Goal: Transaction & Acquisition: Purchase product/service

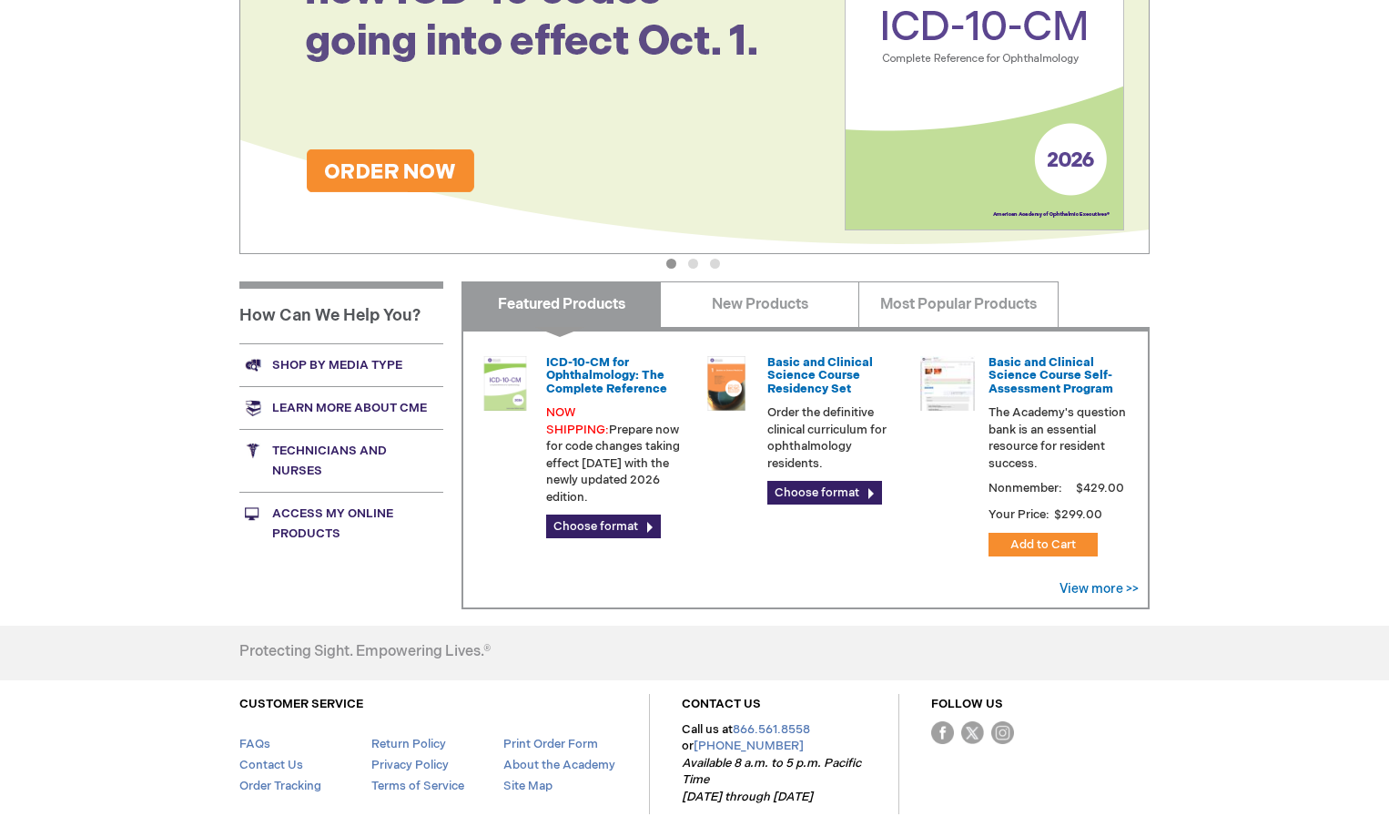
scroll to position [455, 0]
click at [307, 358] on link "Shop by media type" at bounding box center [341, 363] width 204 height 43
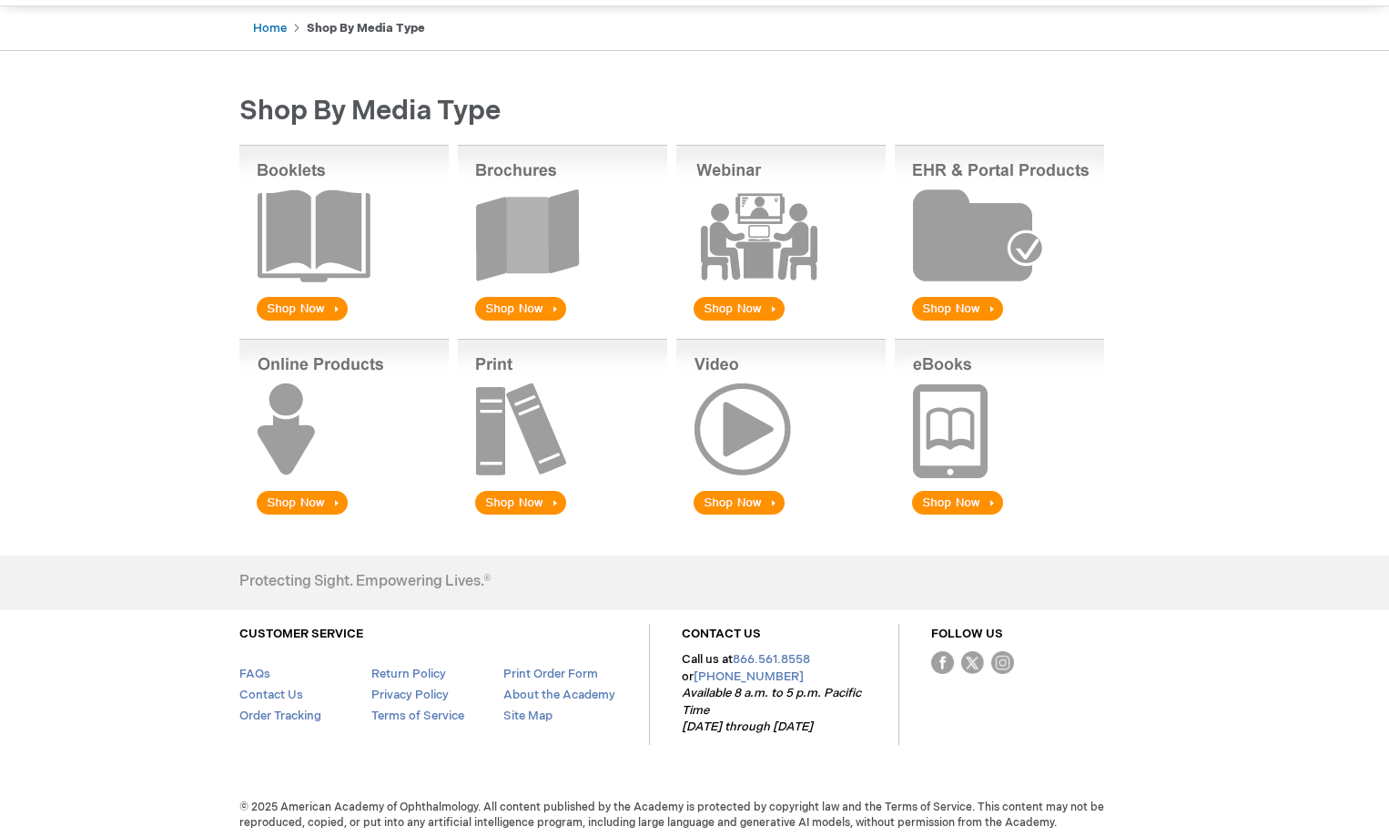
scroll to position [180, 0]
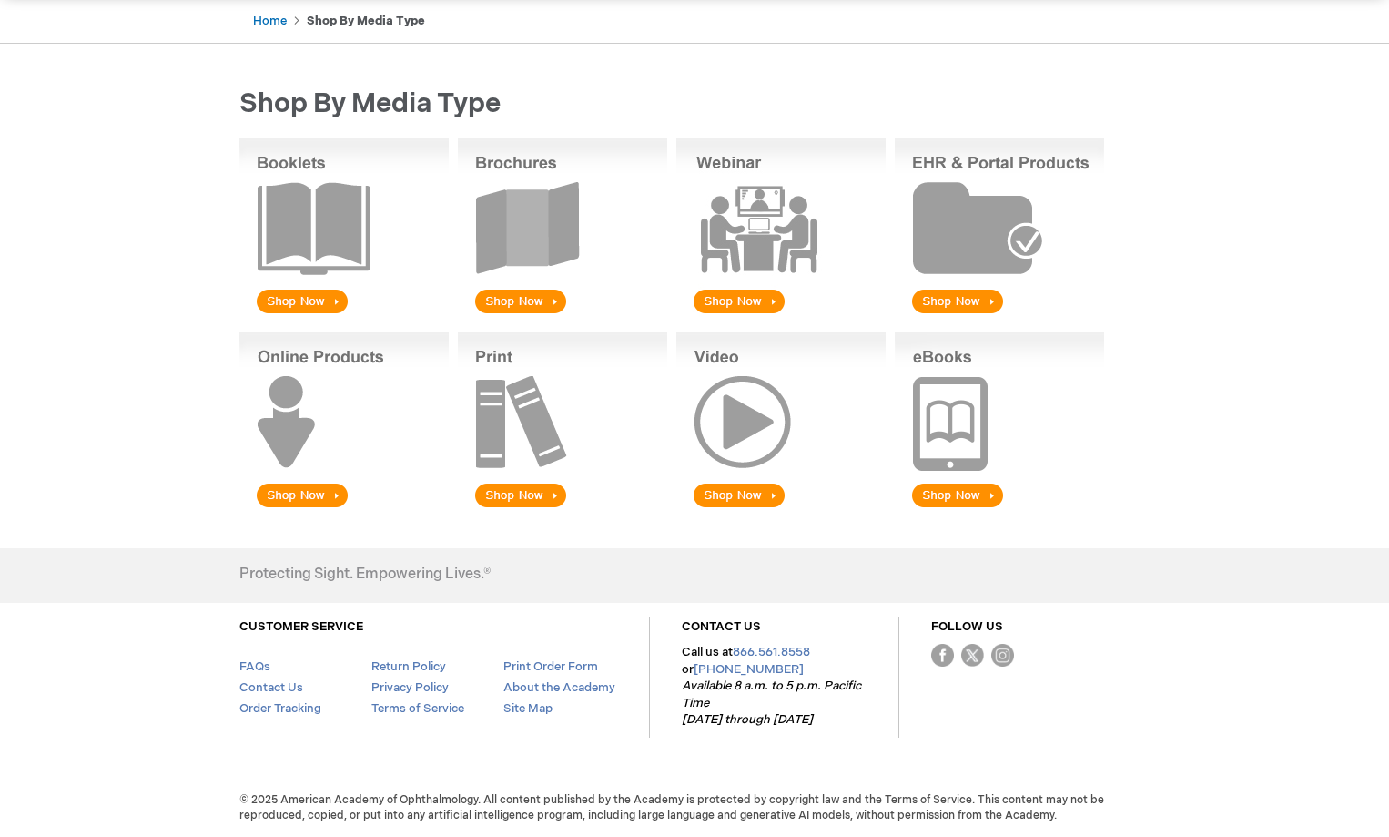
click at [511, 492] on img at bounding box center [562, 420] width 209 height 179
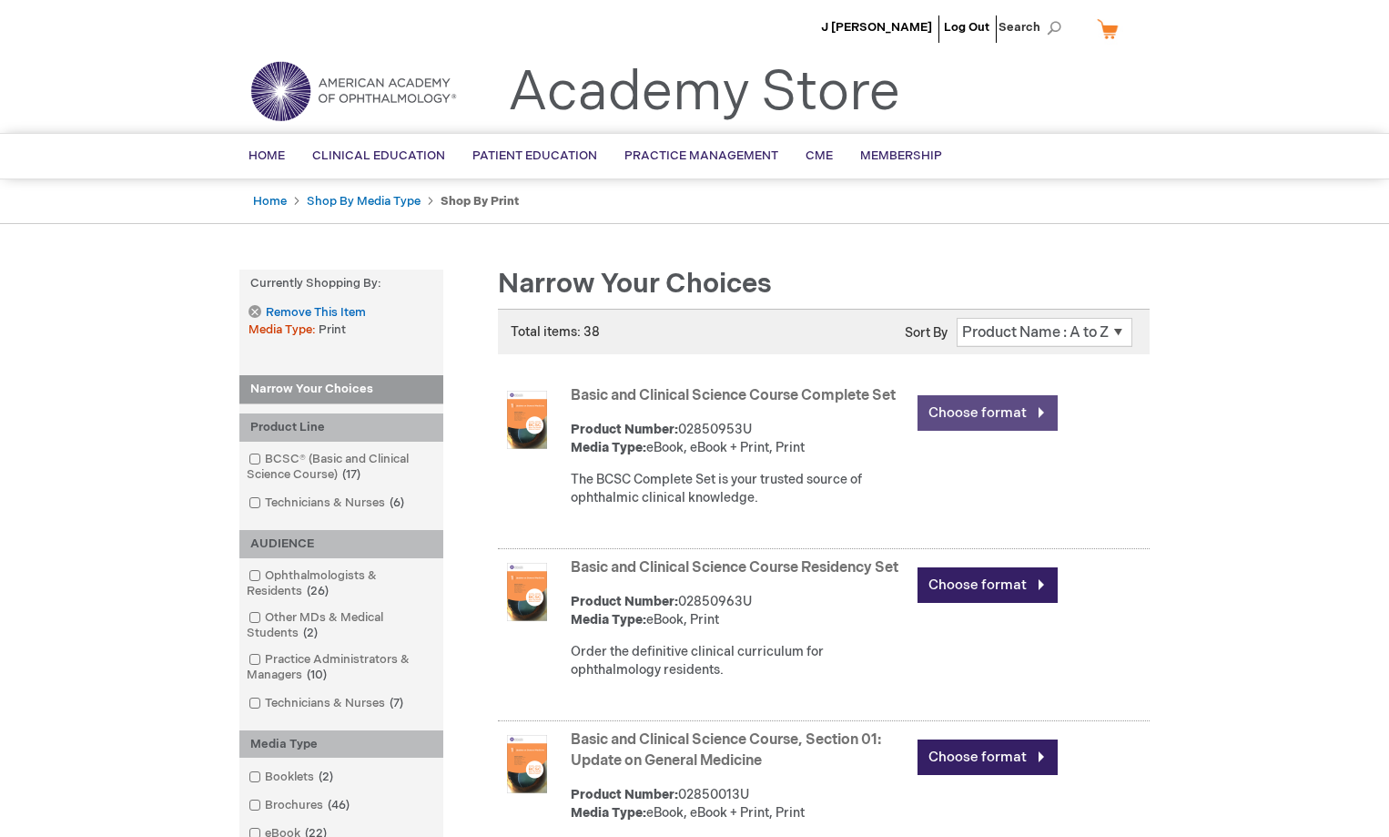
click at [1005, 422] on link "Choose format" at bounding box center [988, 413] width 140 height 36
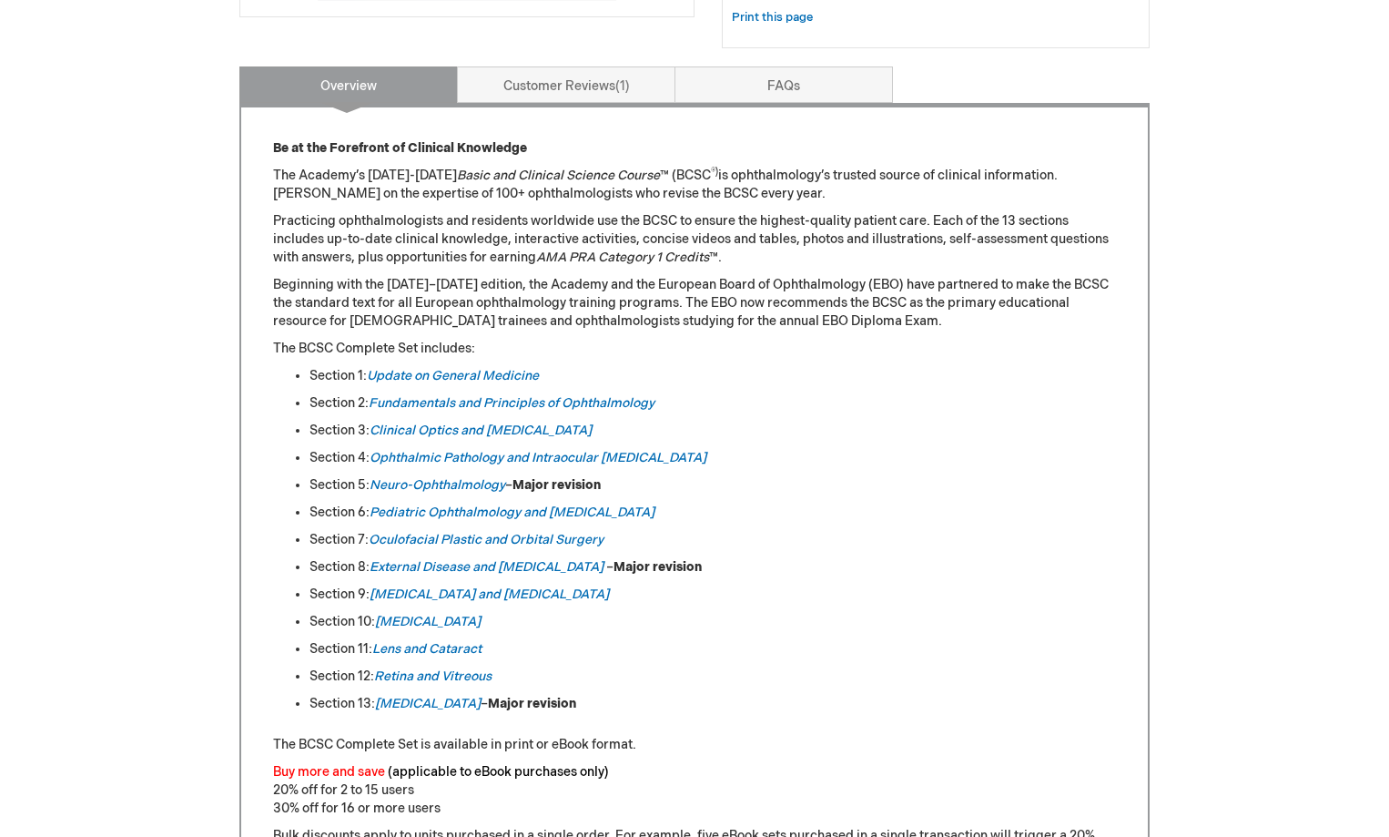
scroll to position [728, 0]
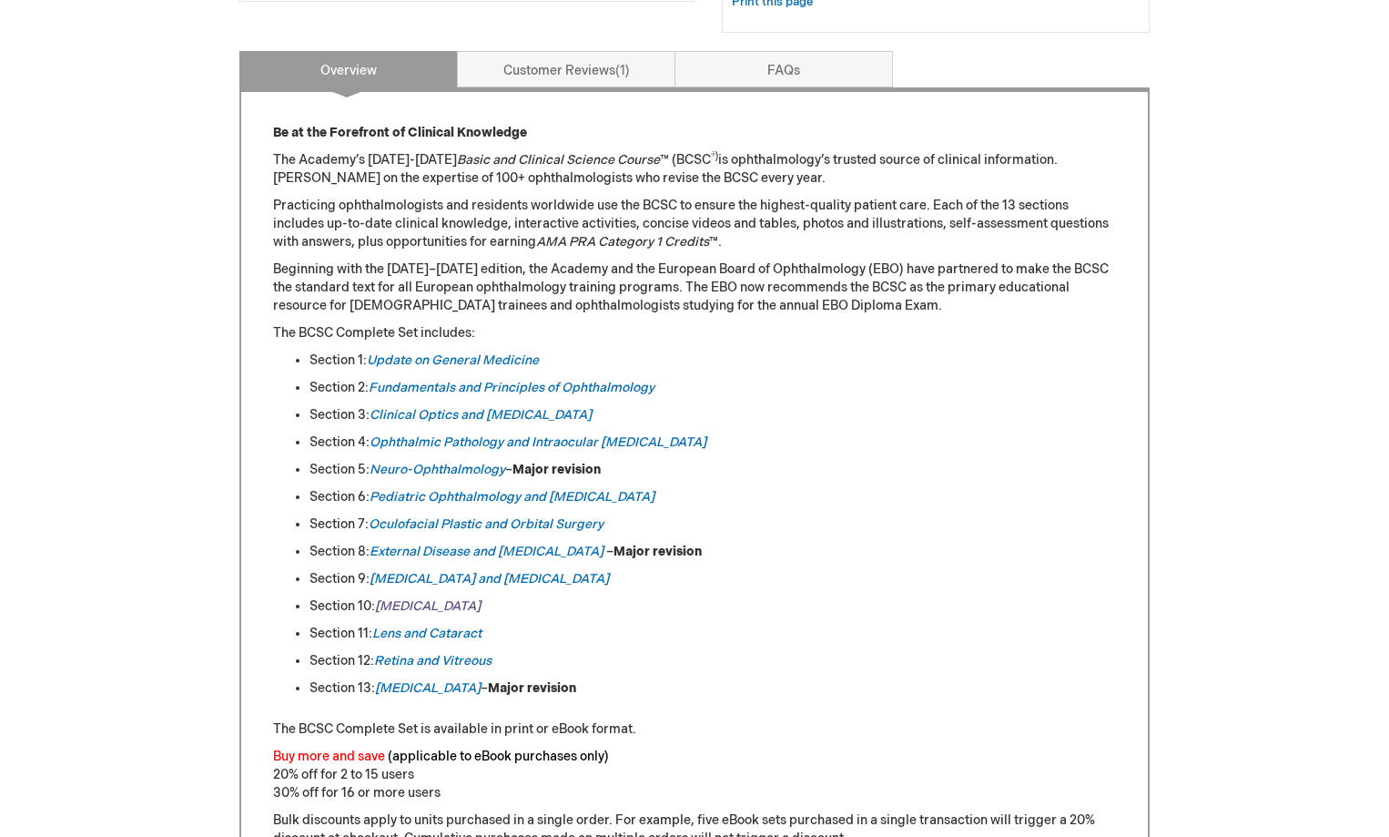
click at [401, 603] on em "[MEDICAL_DATA]" at bounding box center [428, 605] width 106 height 15
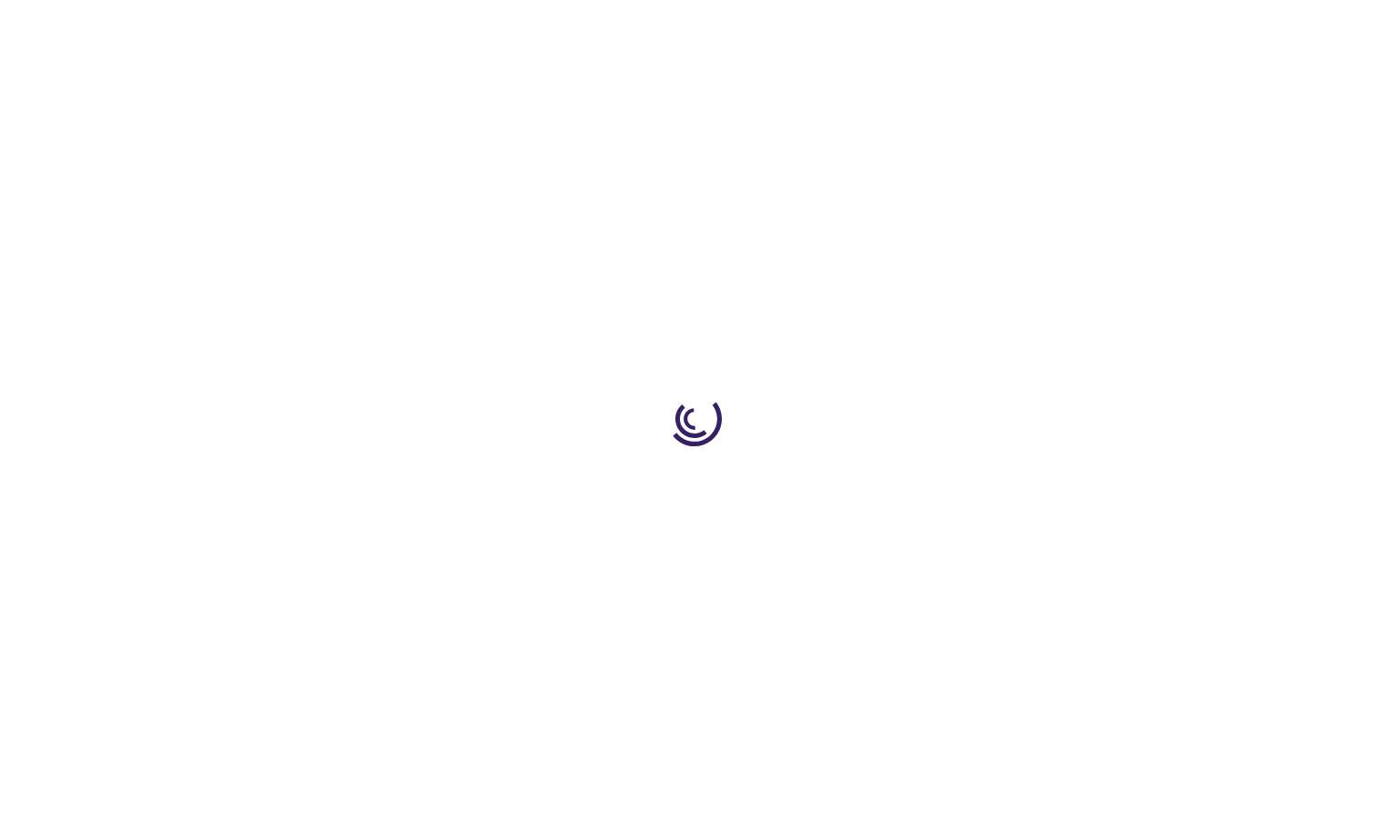
type input "0"
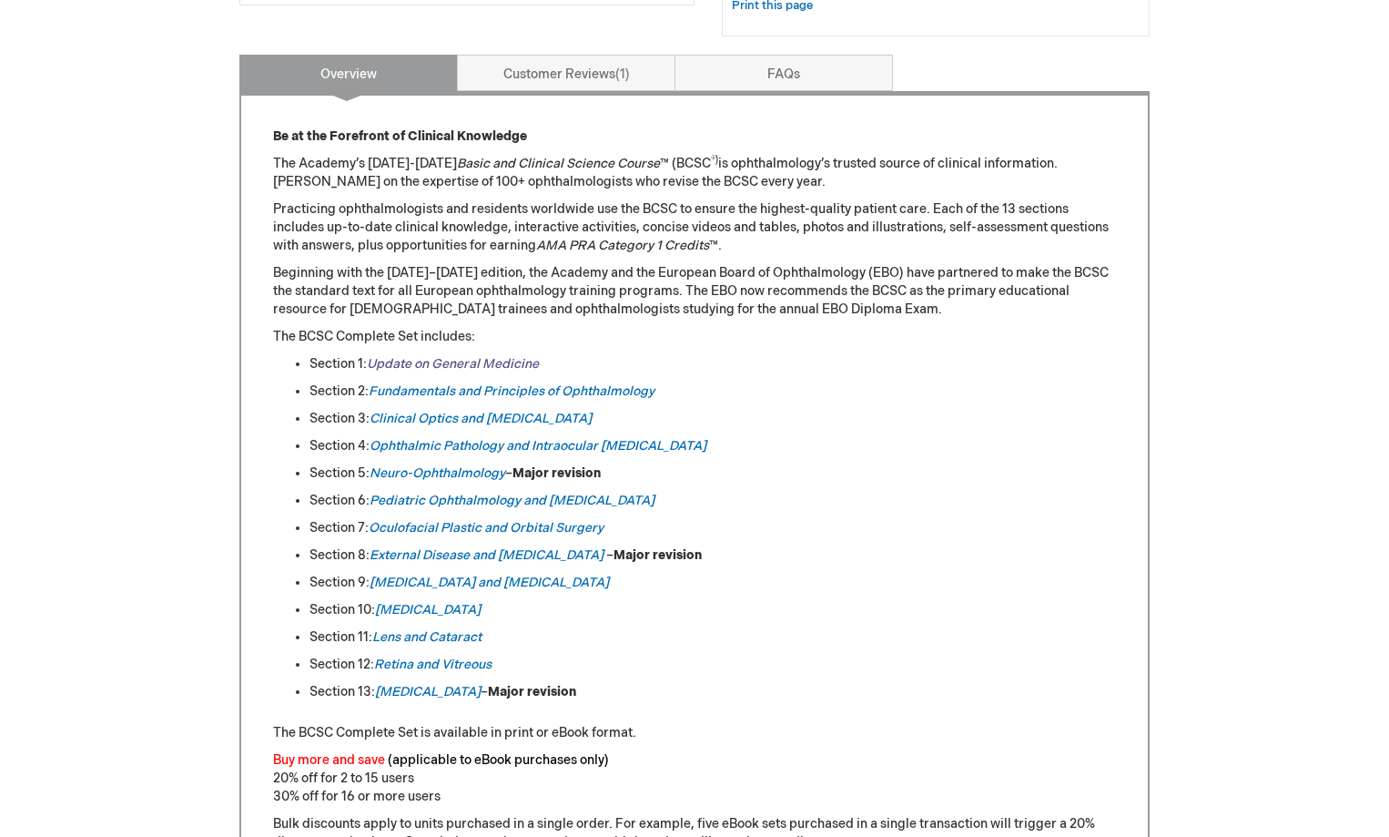
click at [412, 364] on link "Update on General Medicine" at bounding box center [453, 363] width 172 height 15
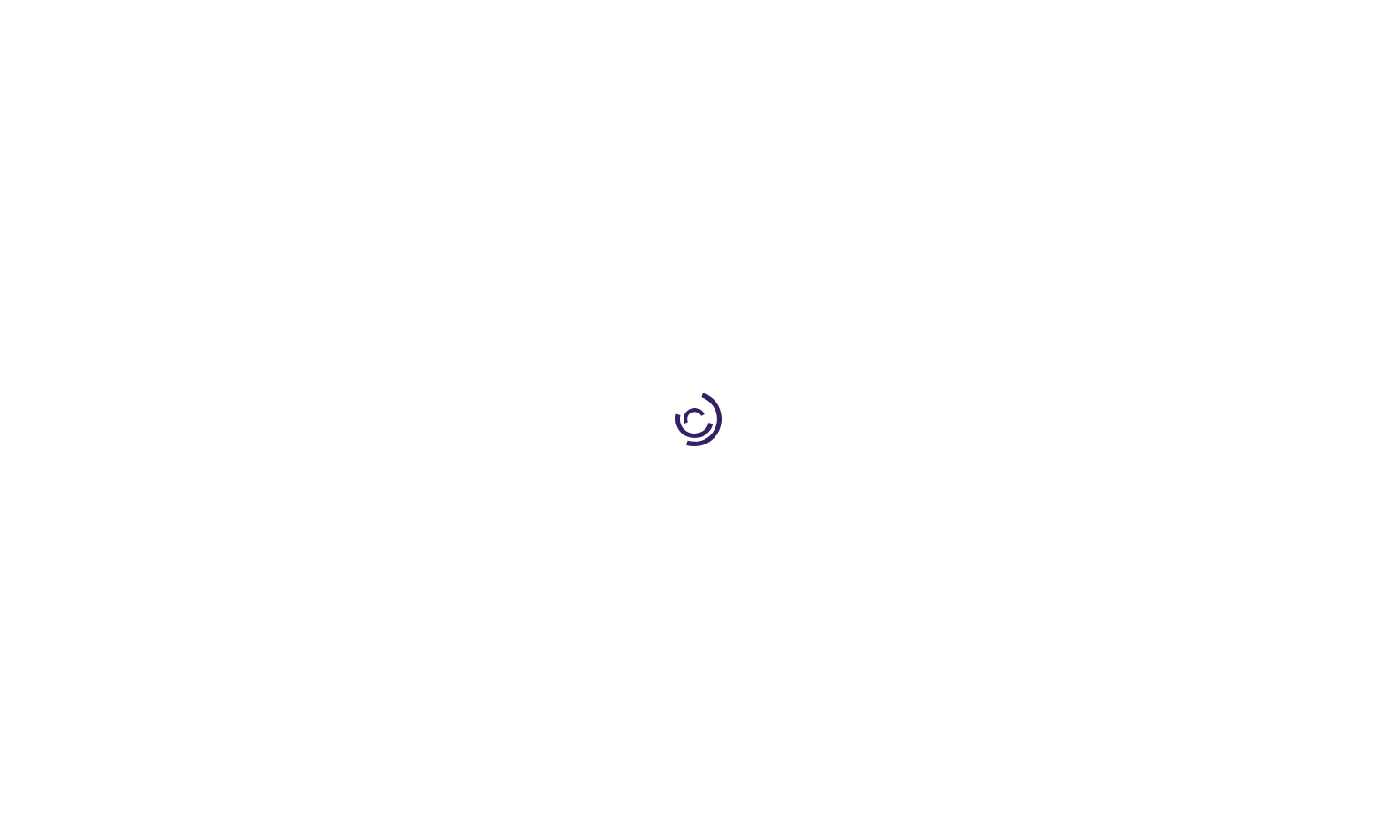
type input "0"
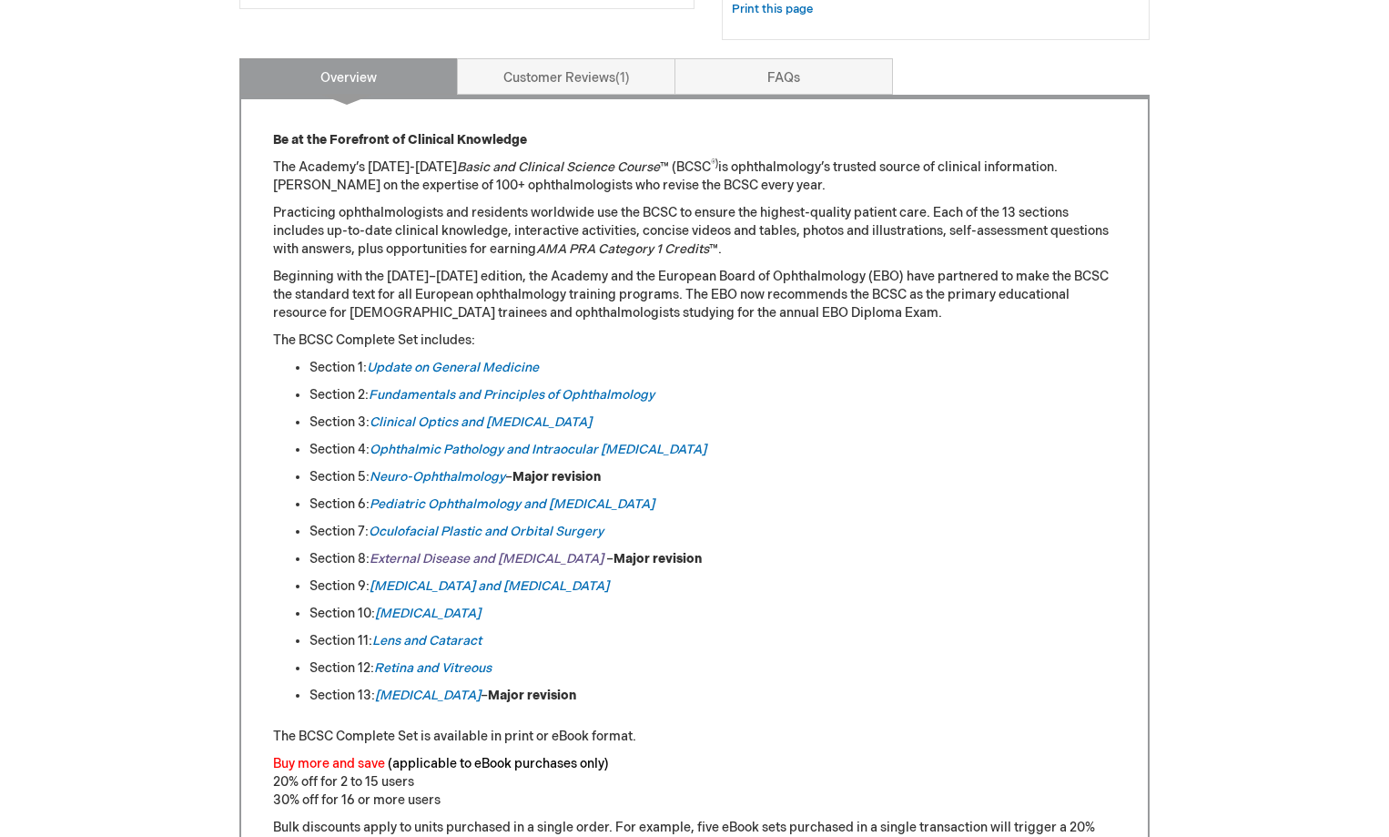
click at [426, 553] on em "External Disease and Cornea" at bounding box center [487, 558] width 234 height 15
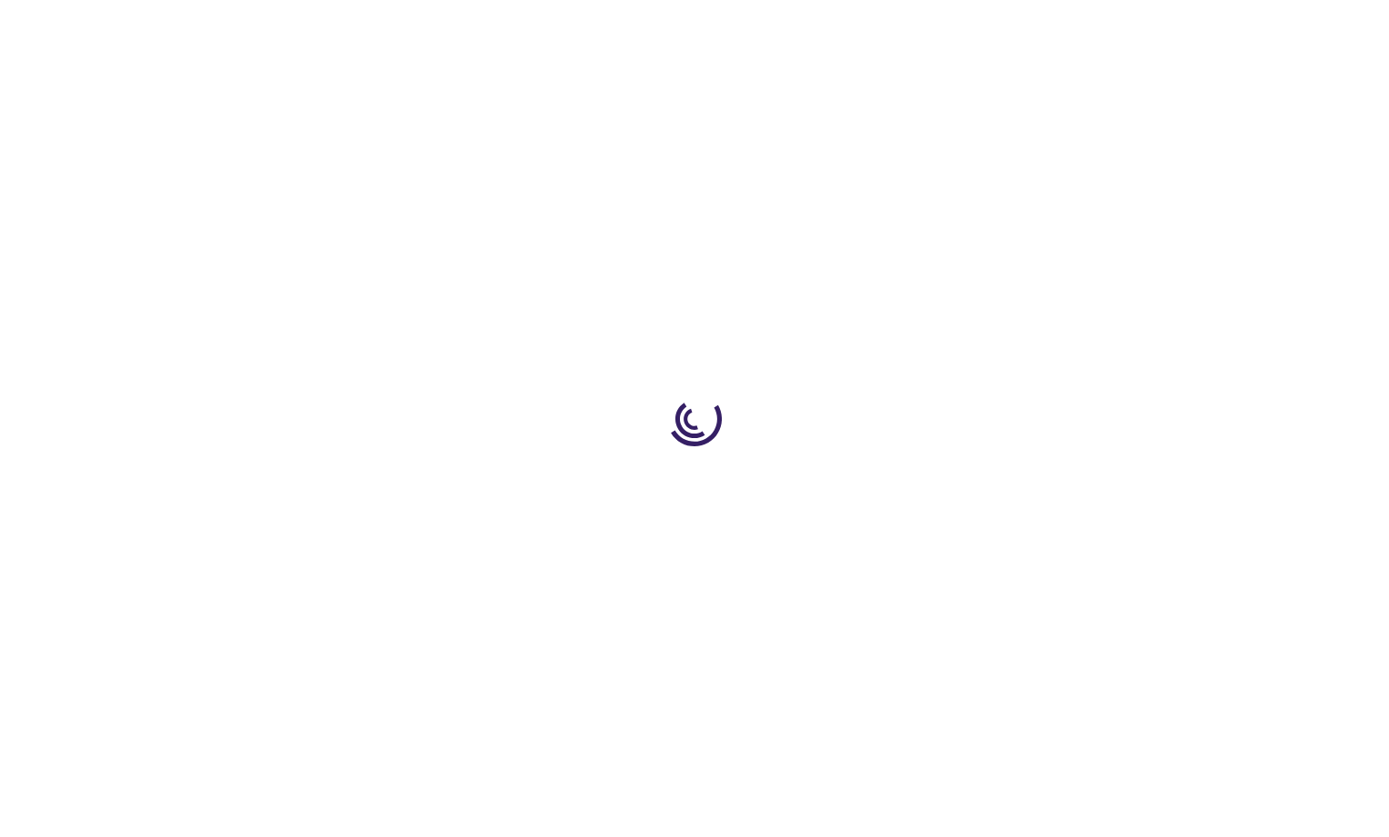
type input "0"
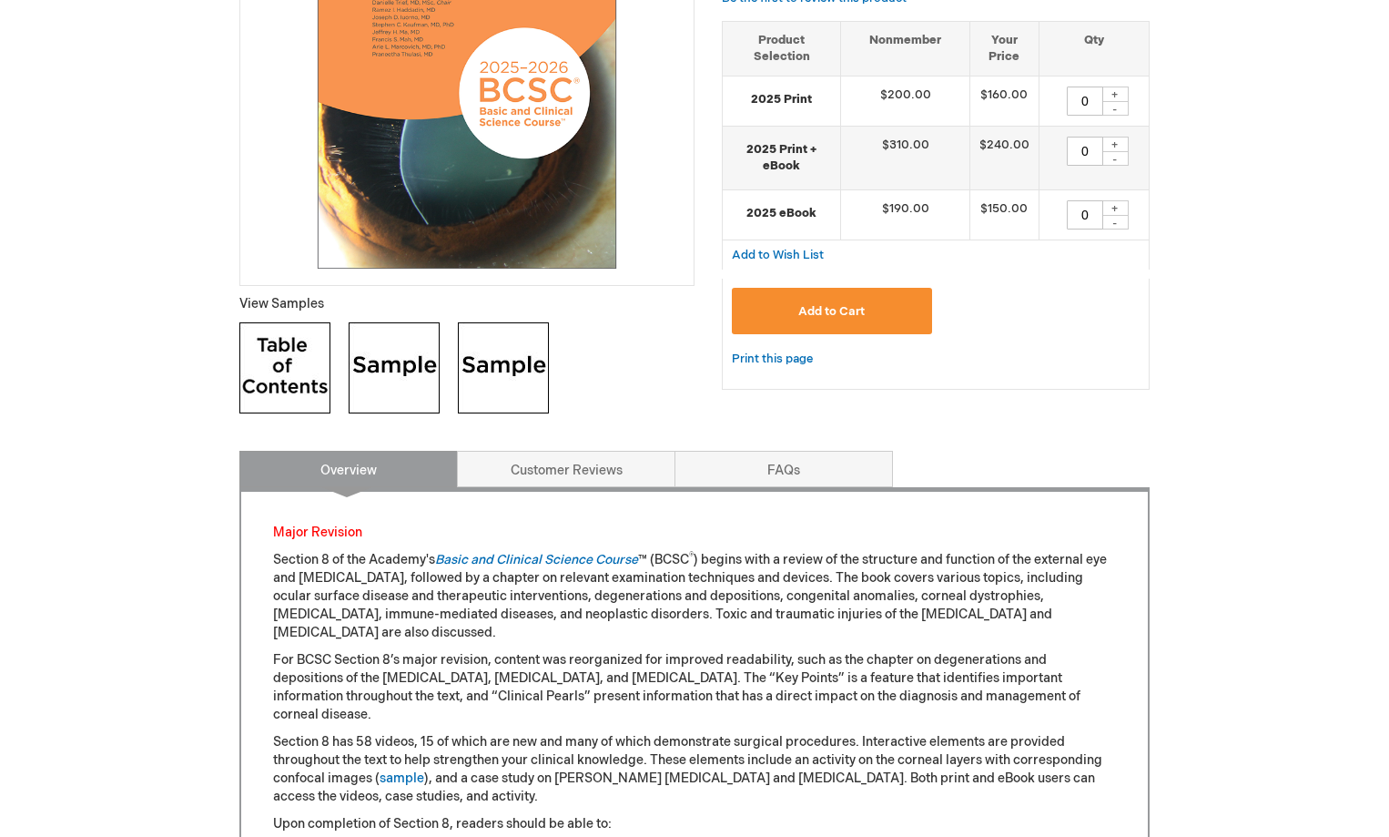
scroll to position [455, 0]
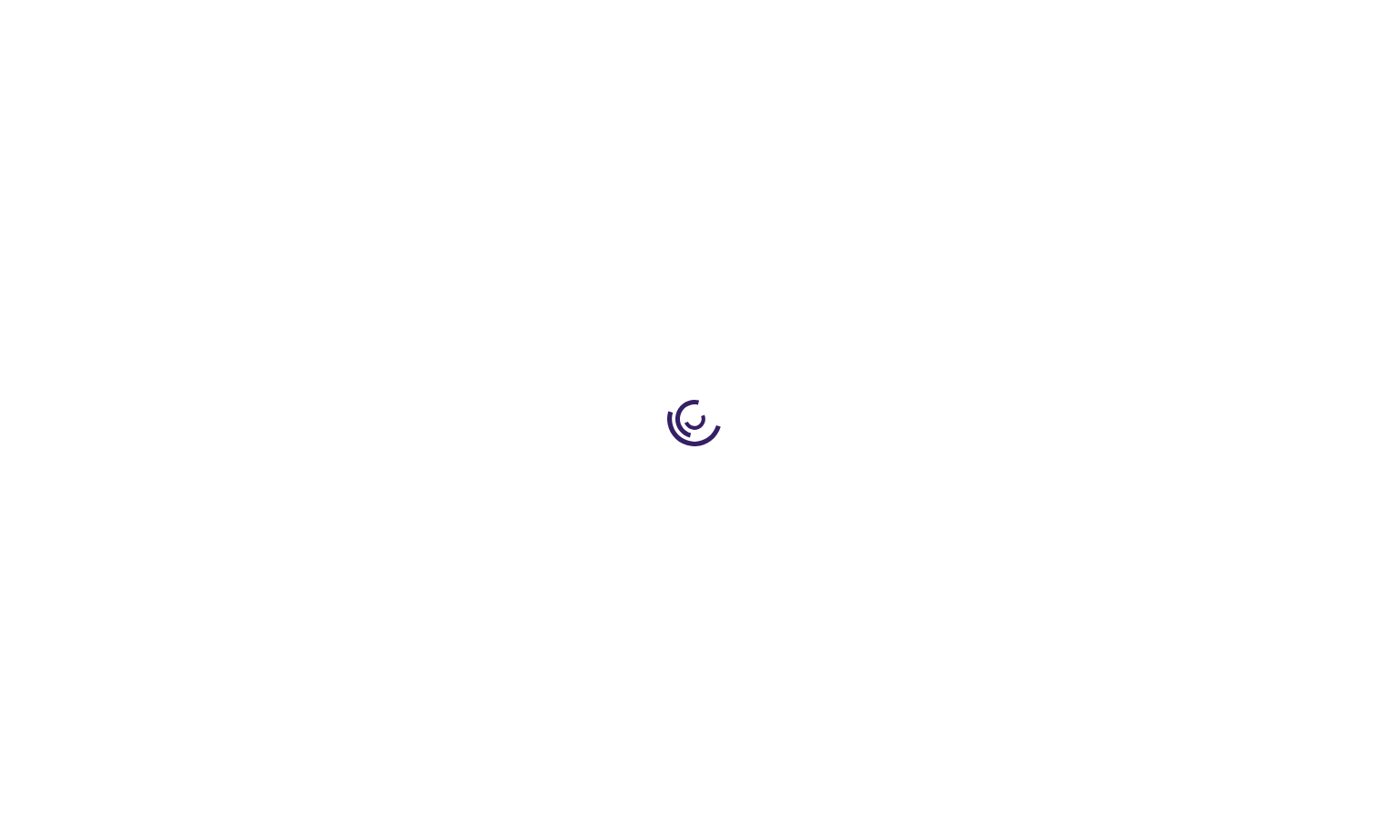
type input "0"
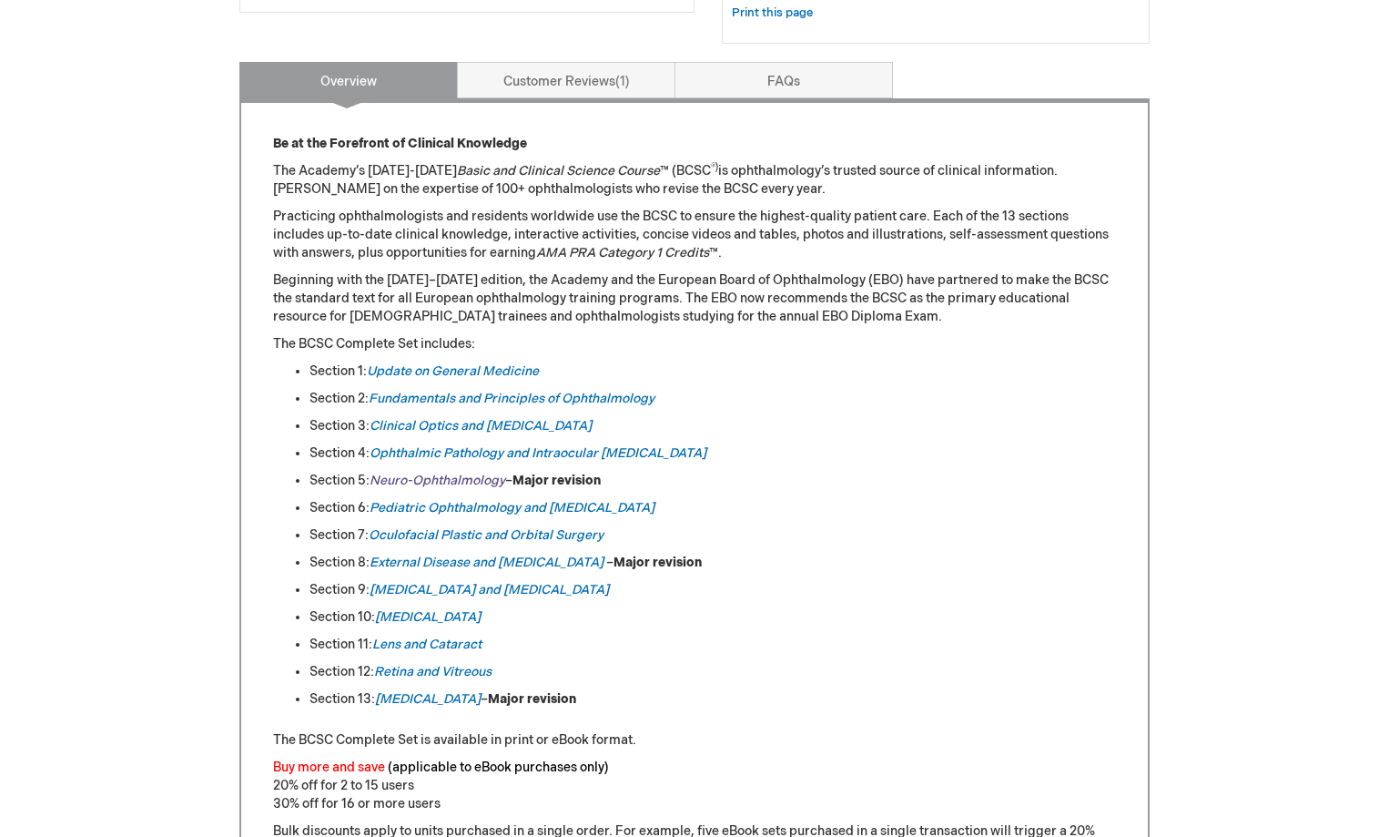
click at [436, 475] on em "Neuro-Ophthalmology" at bounding box center [438, 480] width 136 height 15
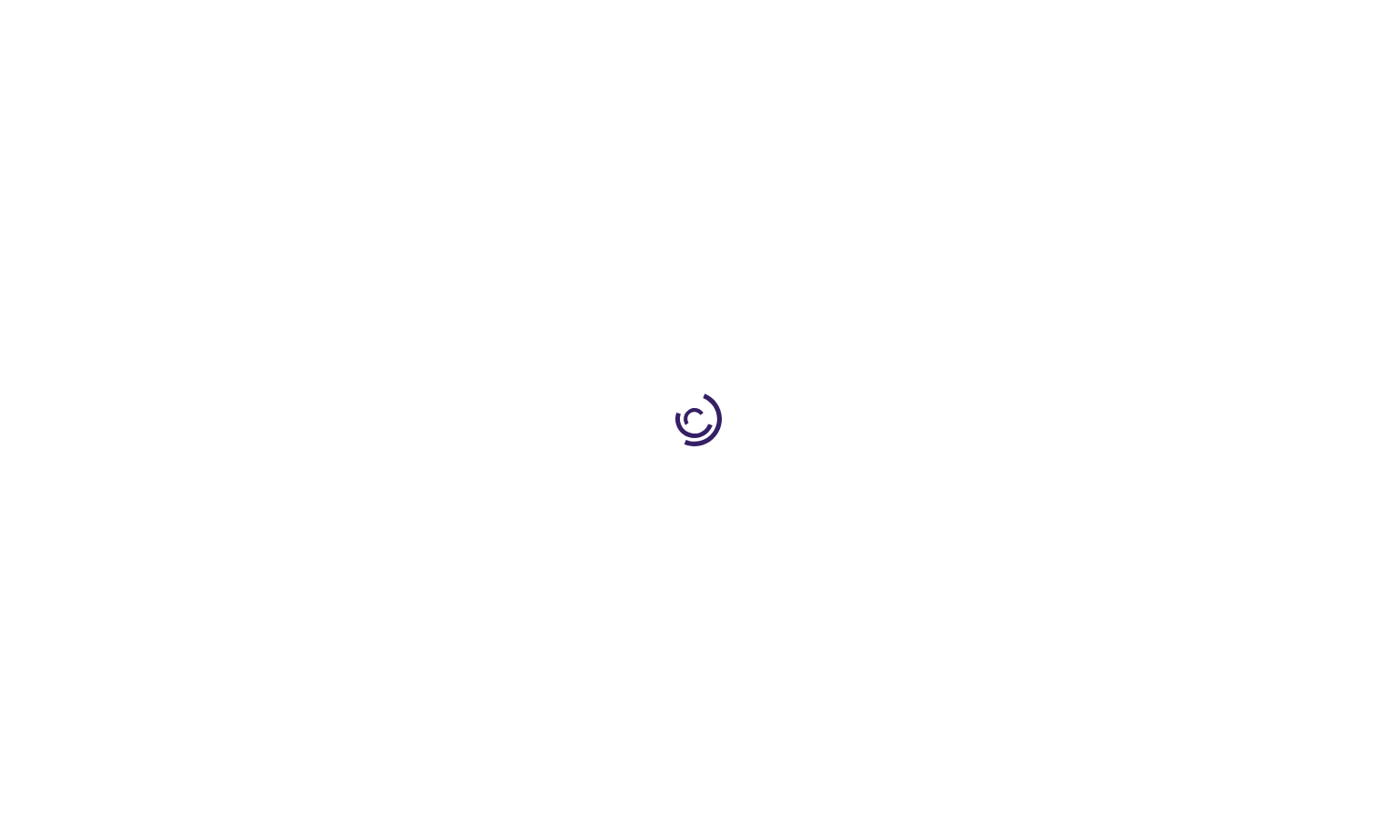
type input "0"
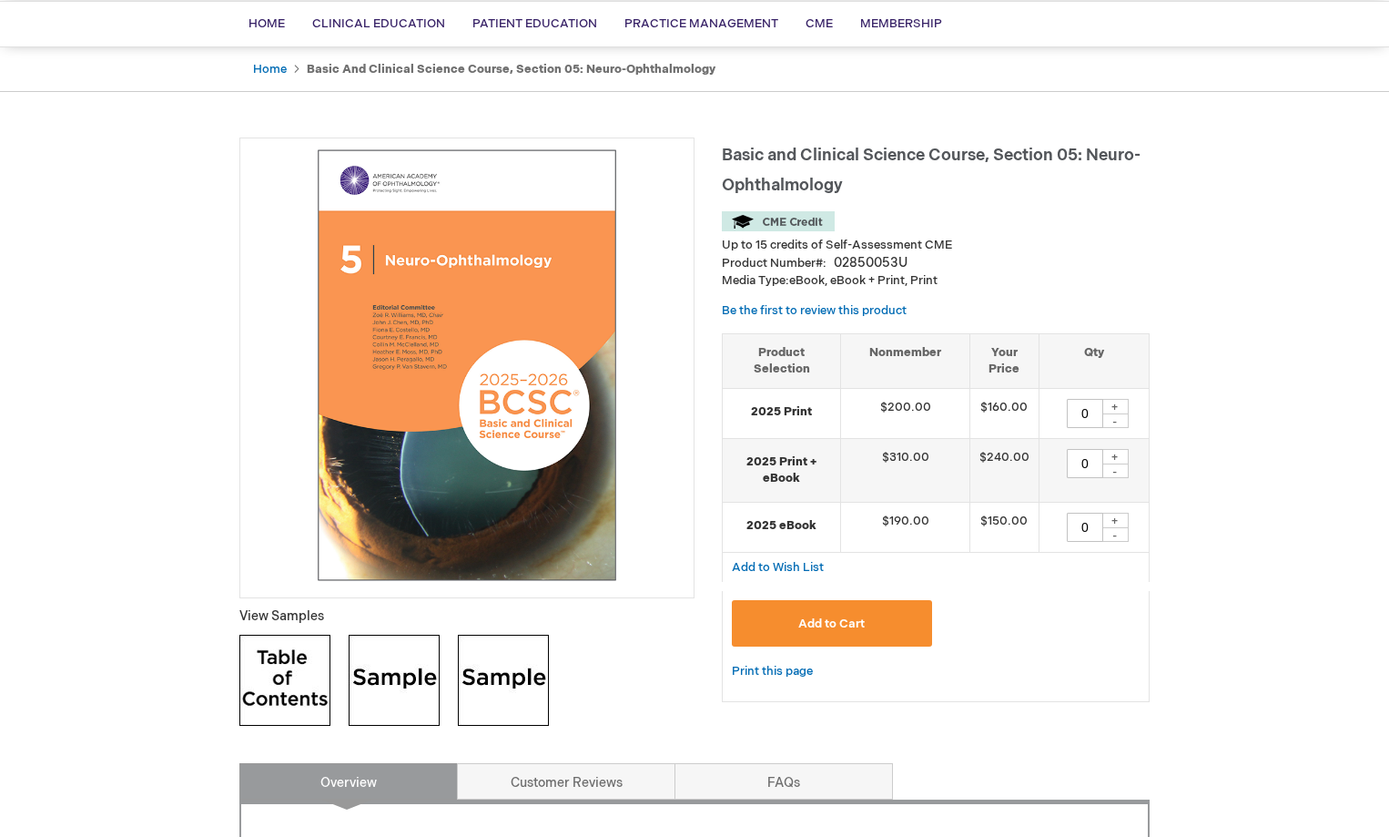
scroll to position [91, 0]
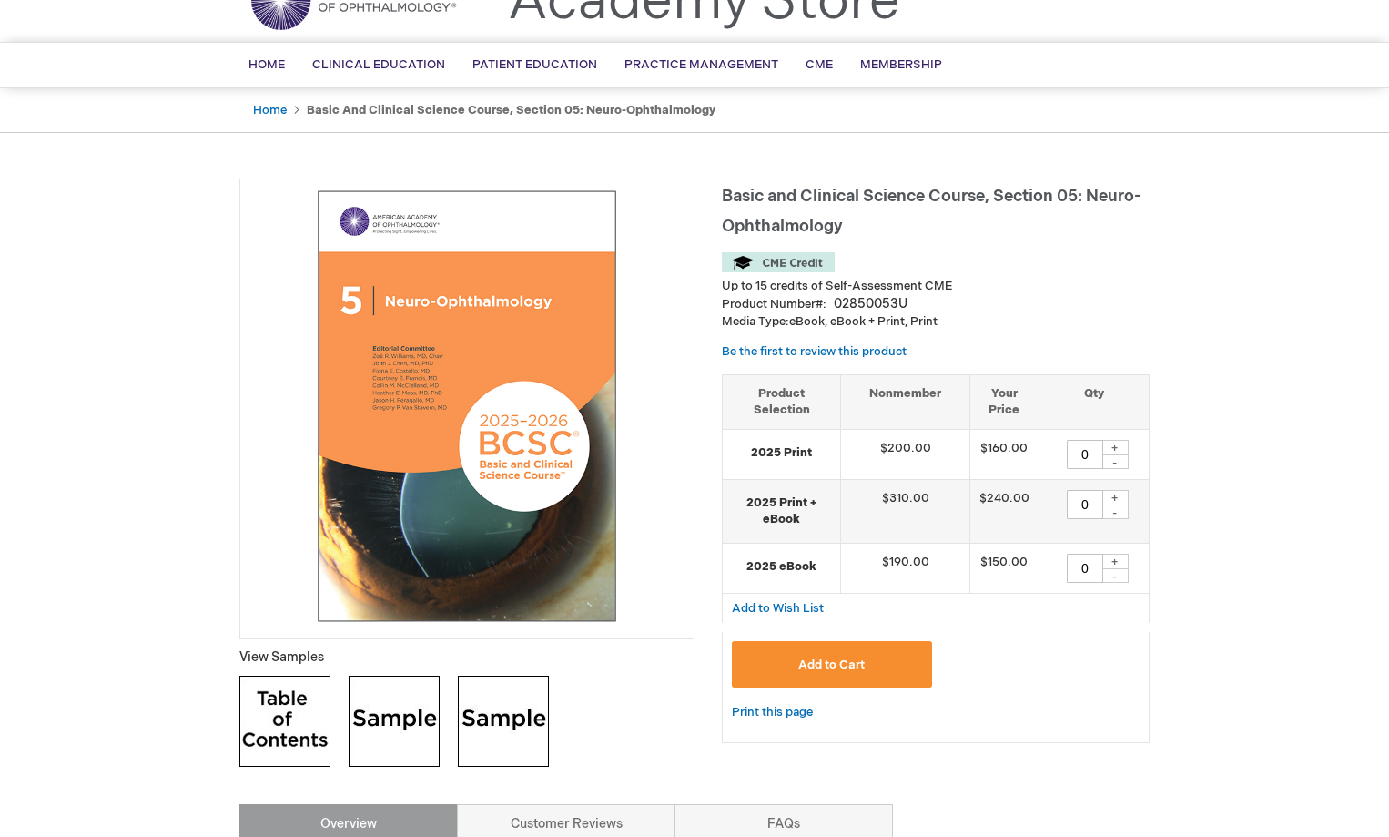
click at [765, 260] on img at bounding box center [778, 262] width 113 height 20
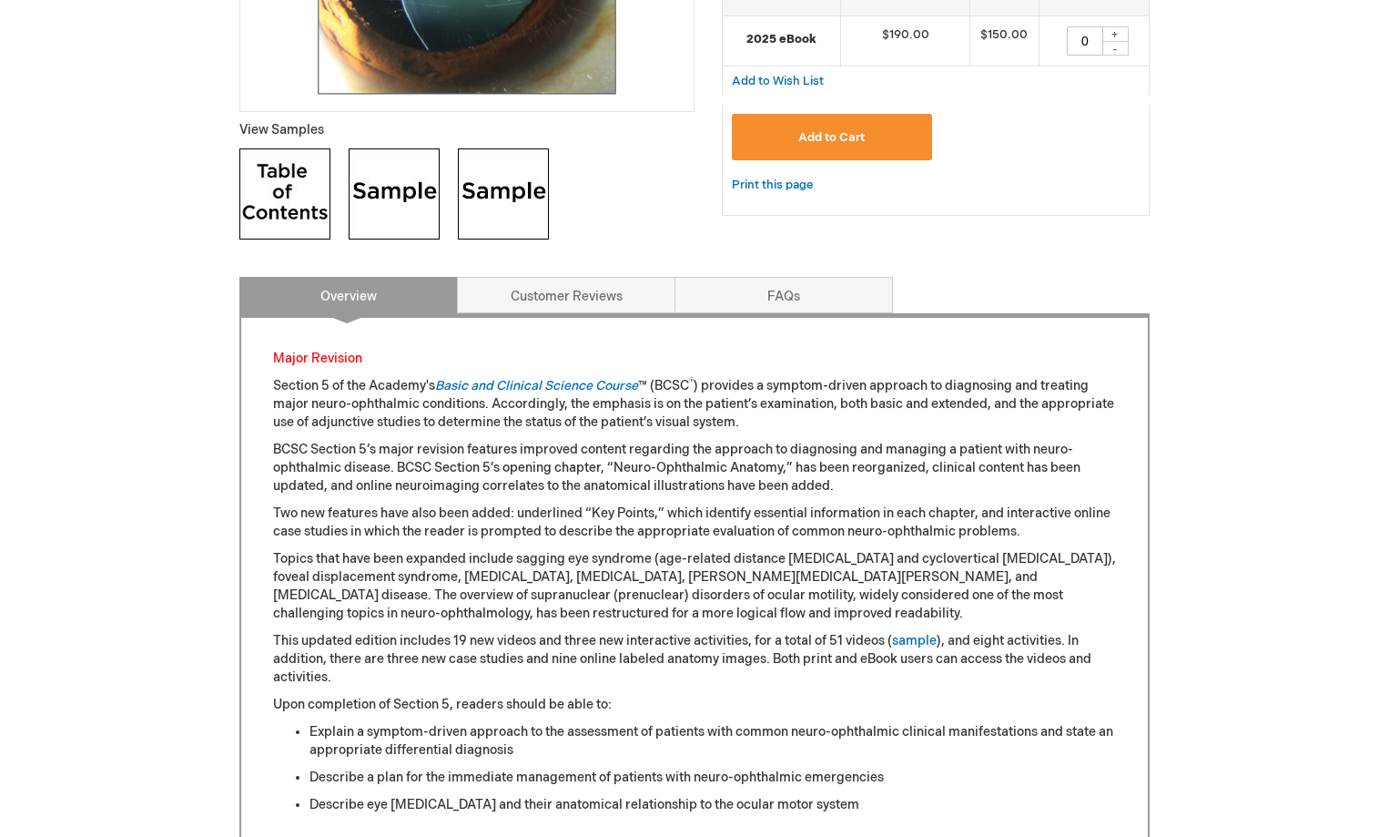
scroll to position [527, 0]
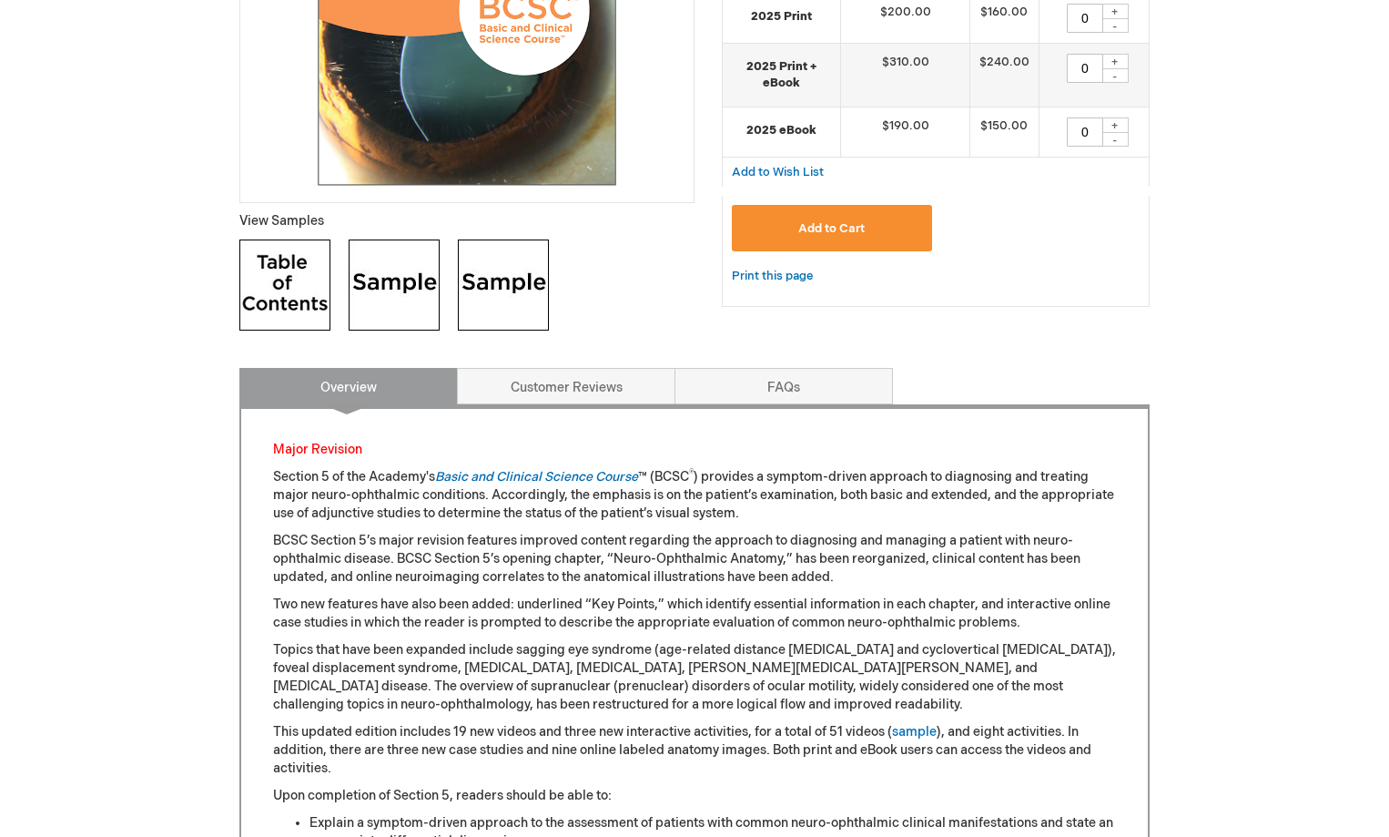
click at [315, 290] on img at bounding box center [284, 284] width 91 height 91
click at [419, 282] on img at bounding box center [394, 284] width 91 height 91
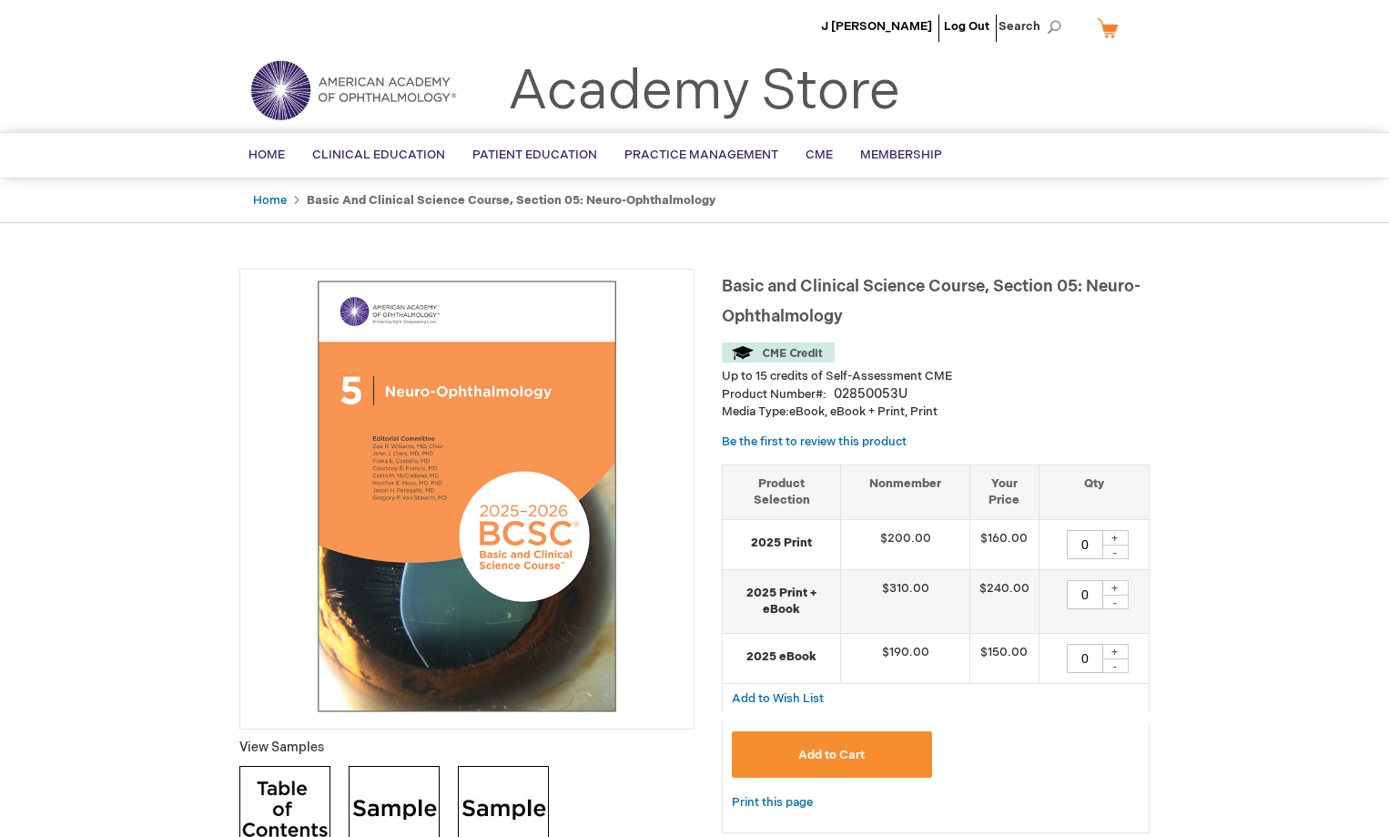
scroll to position [0, 0]
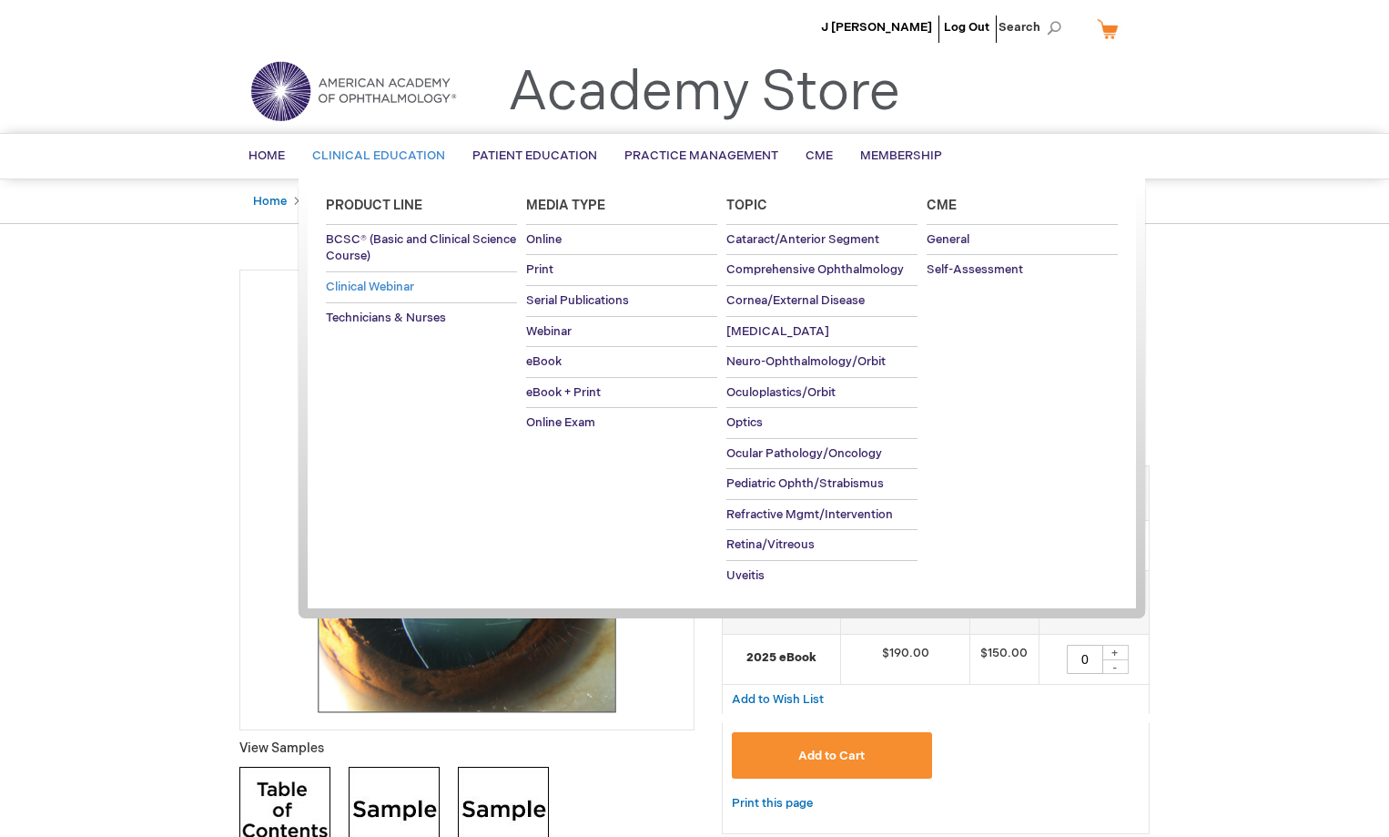
click at [388, 285] on span "Clinical Webinar" at bounding box center [370, 286] width 88 height 15
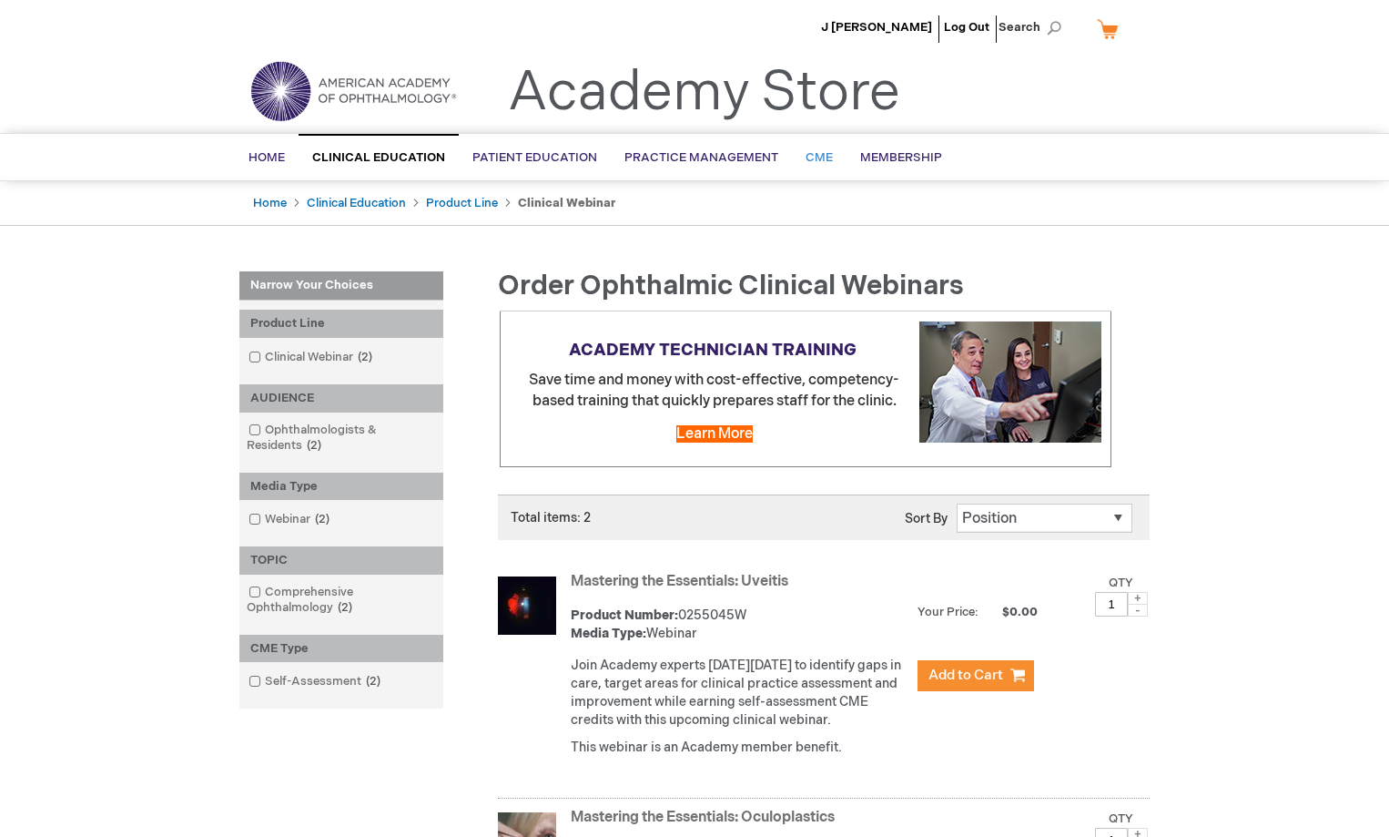
click at [806, 155] on span "CME" at bounding box center [819, 157] width 27 height 15
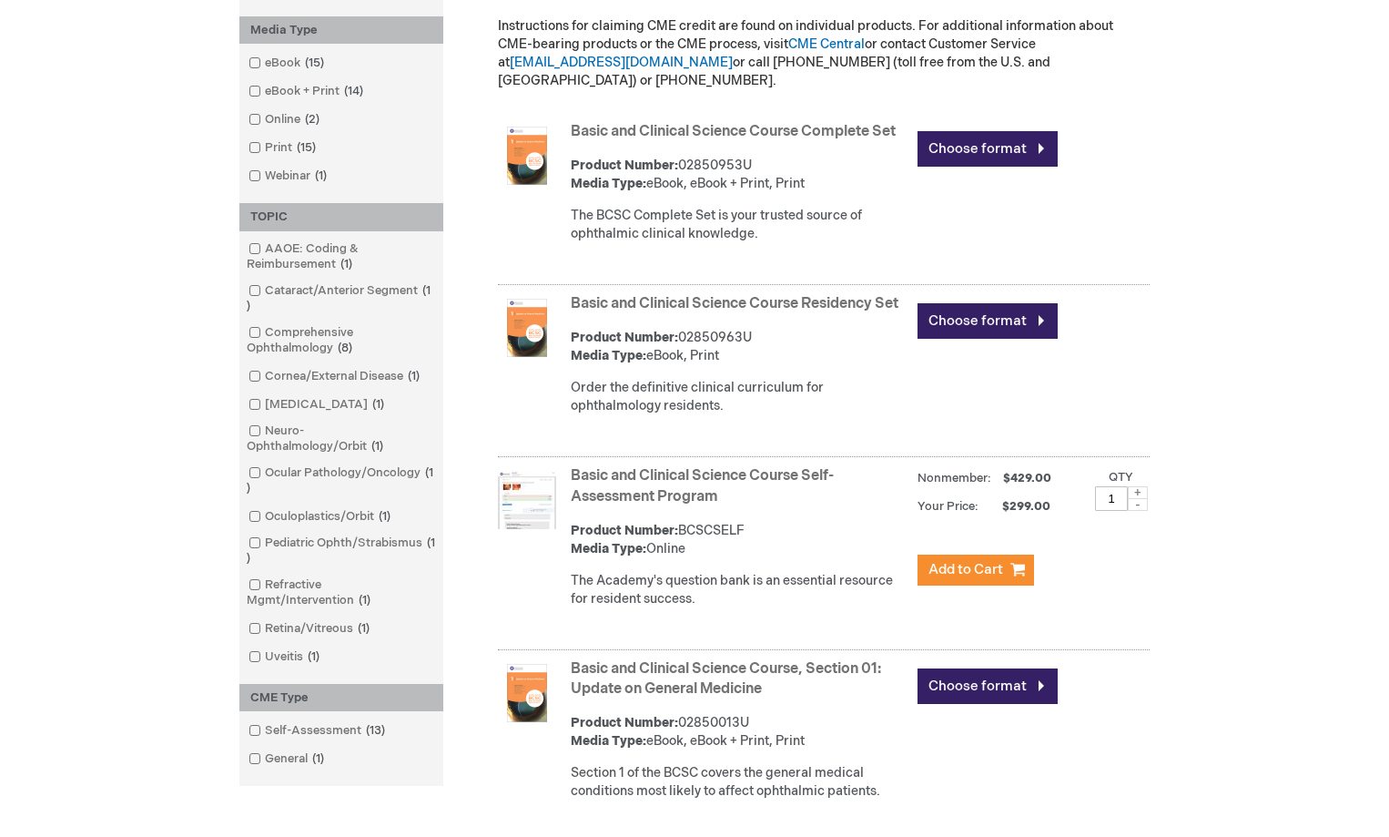
scroll to position [546, 0]
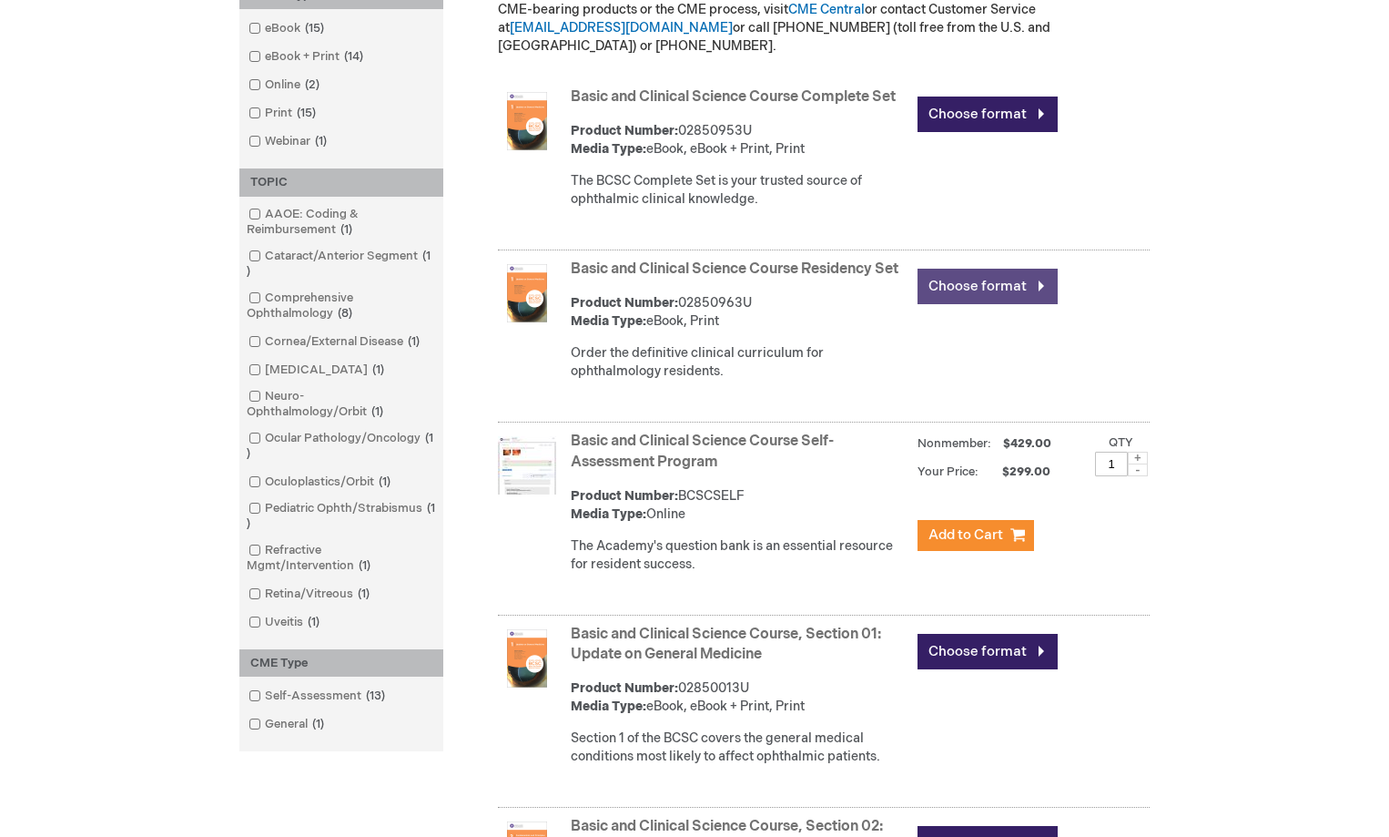
click at [937, 269] on link "Choose format" at bounding box center [988, 287] width 140 height 36
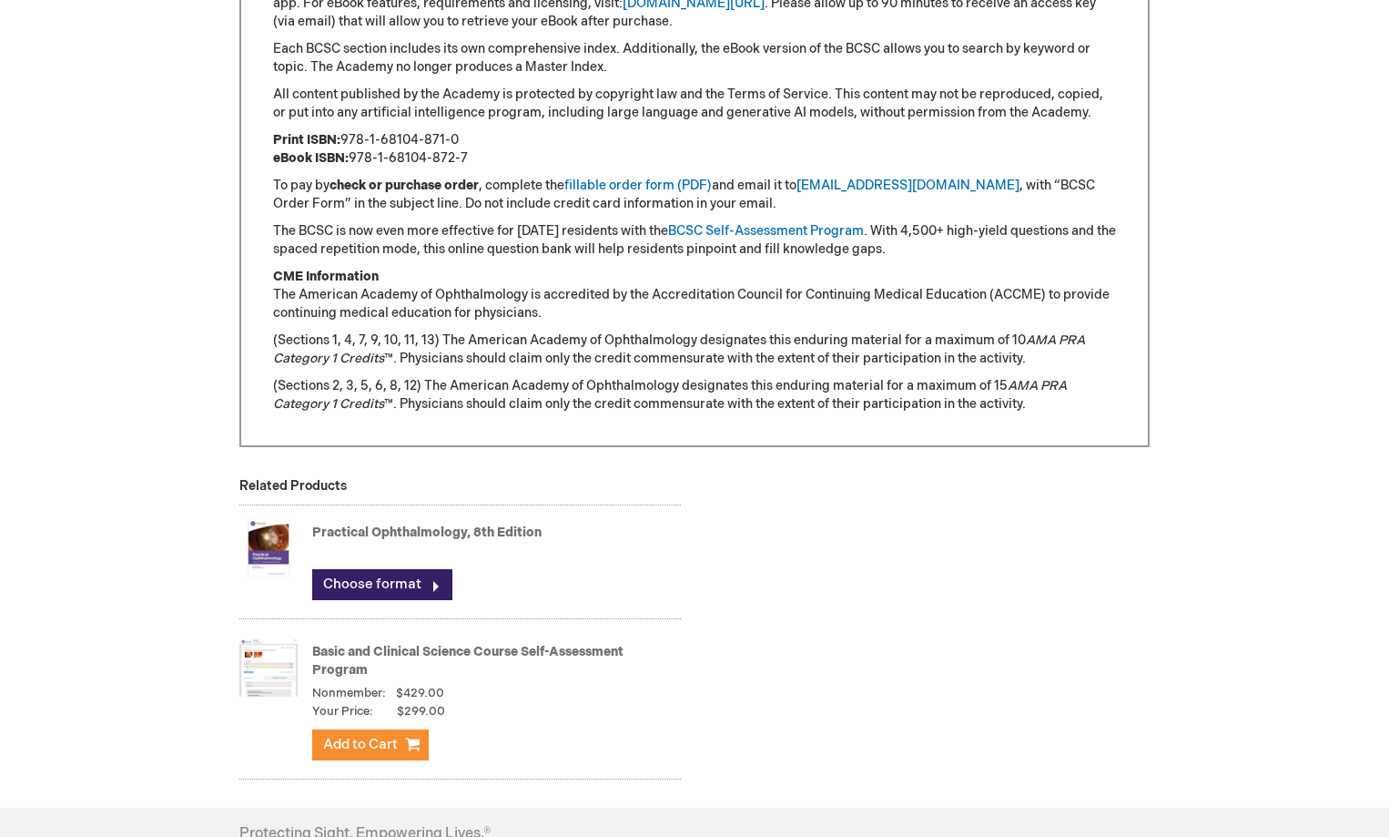
scroll to position [1625, 0]
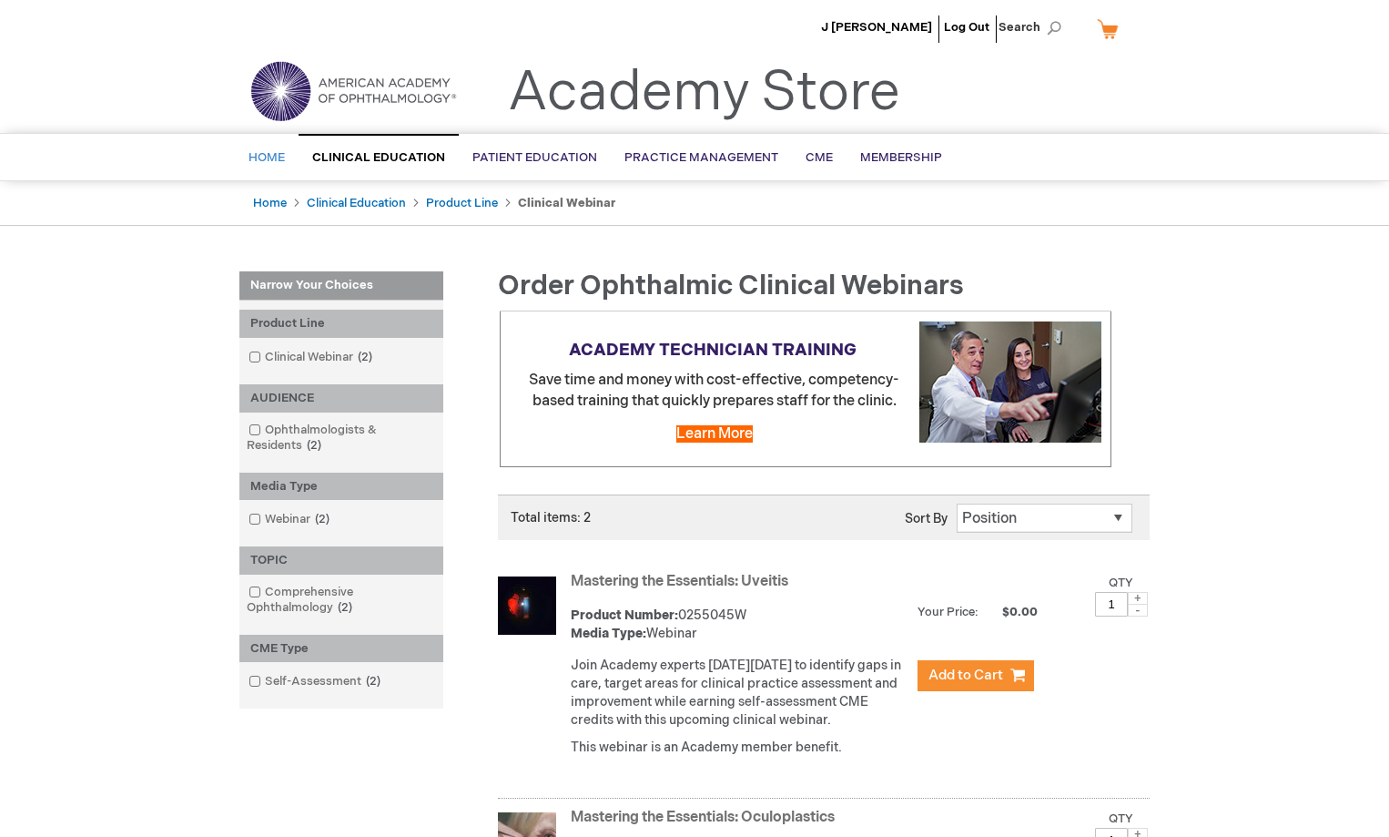
click at [279, 161] on span "Home" at bounding box center [267, 157] width 36 height 15
click at [269, 155] on span "Home" at bounding box center [267, 157] width 36 height 15
click at [914, 30] on span "J [PERSON_NAME]" at bounding box center [876, 27] width 111 height 15
click at [862, 160] on span "Membership" at bounding box center [901, 157] width 82 height 15
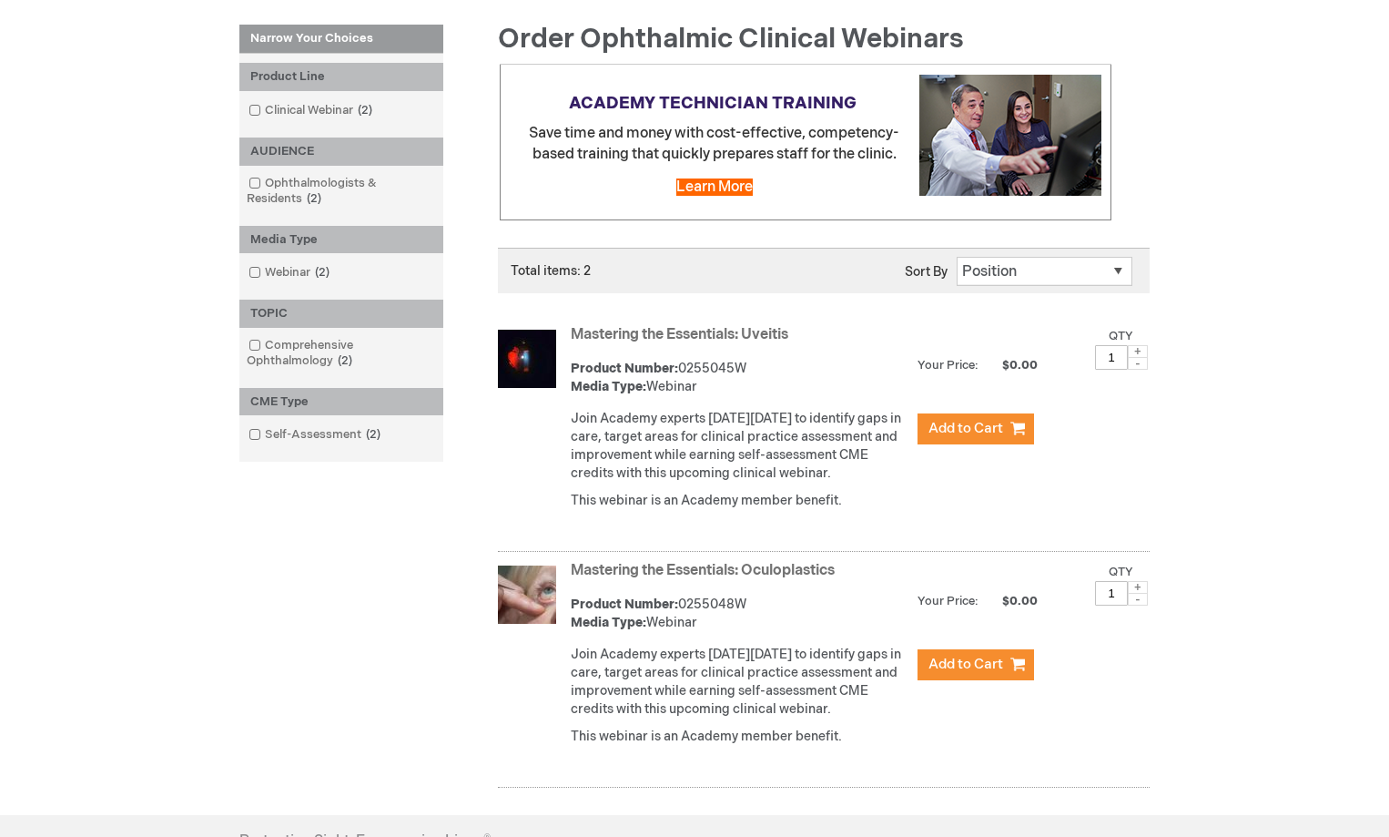
scroll to position [273, 0]
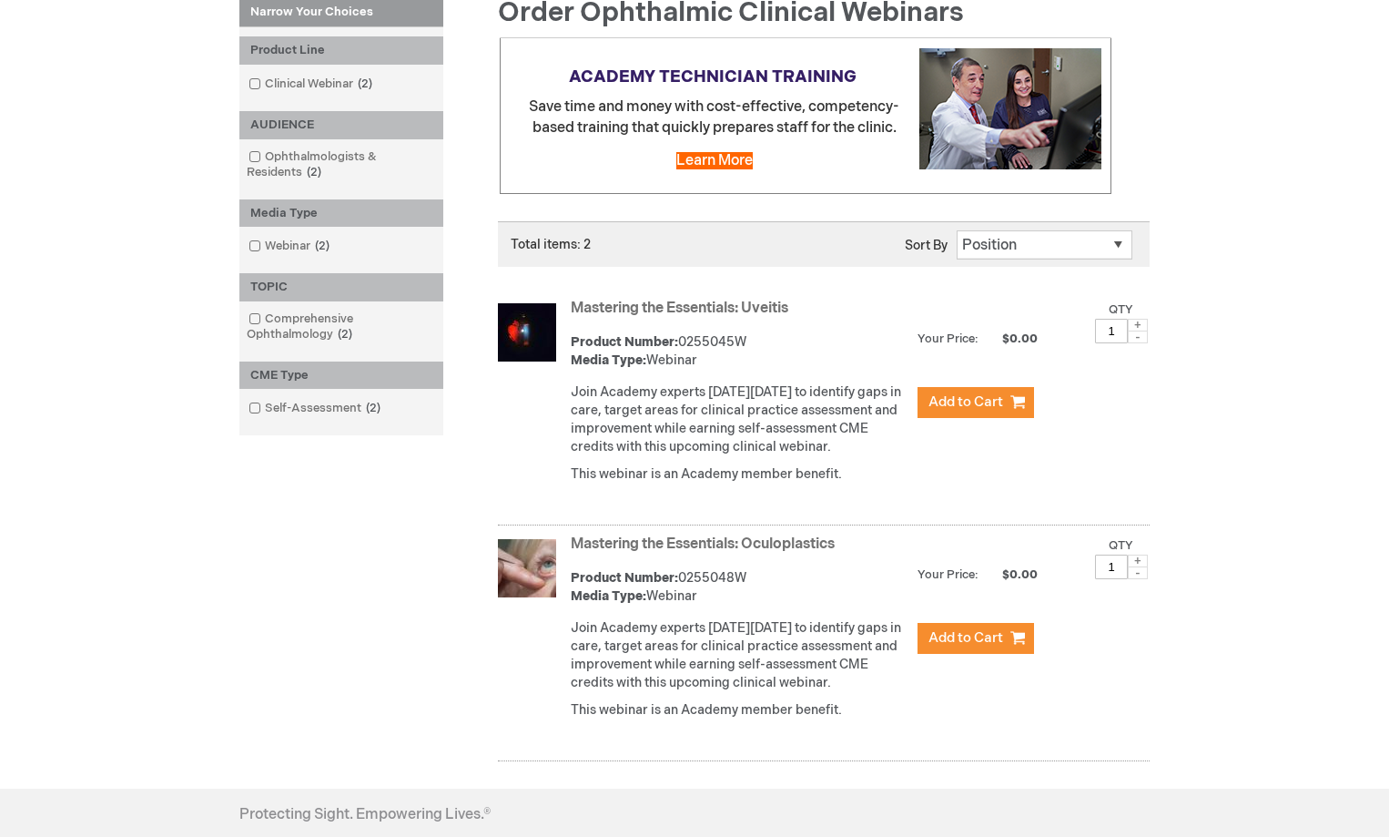
click at [667, 312] on link "Mastering the Essentials: Uveitis" at bounding box center [680, 308] width 218 height 17
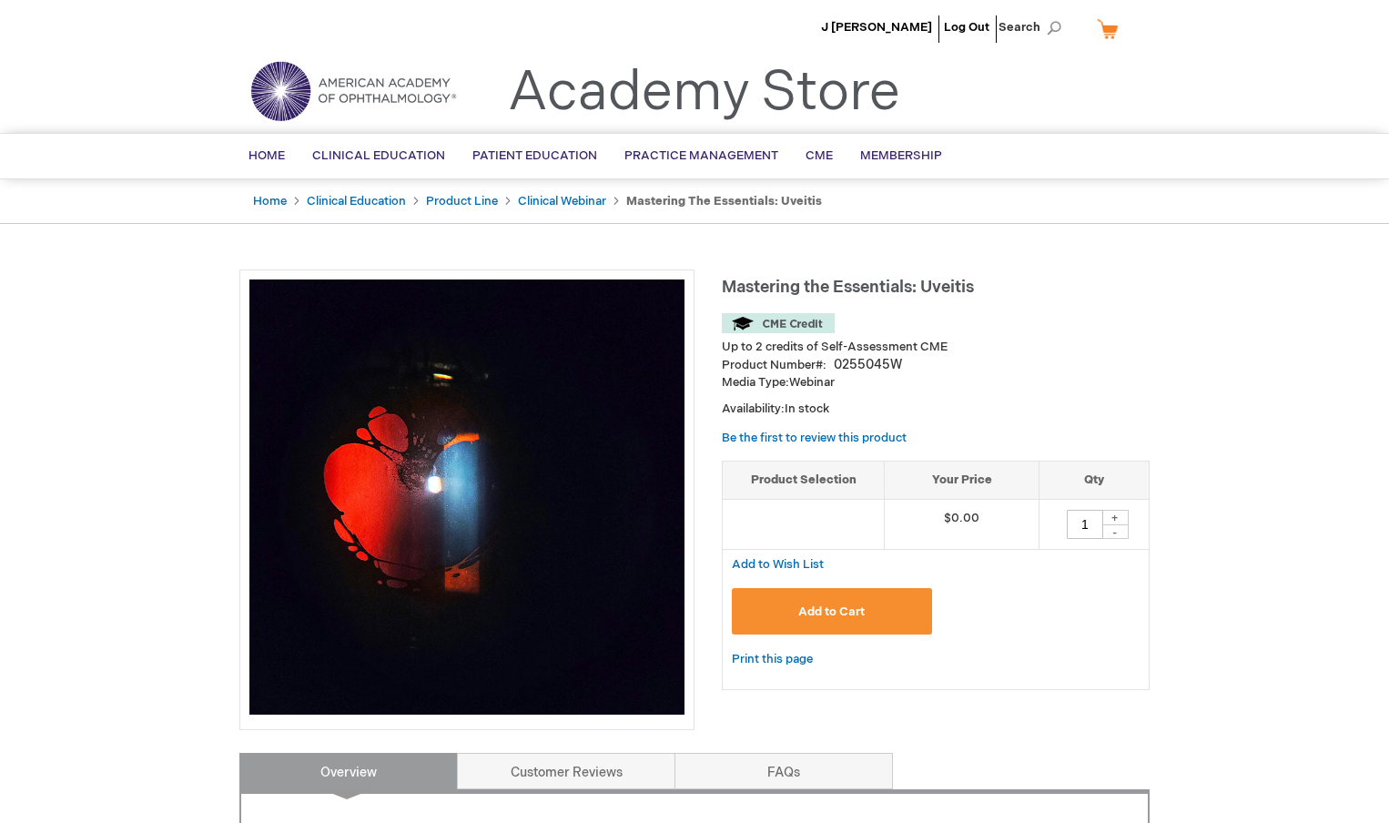
type input "0"
